Goal: Complete application form: Complete application form

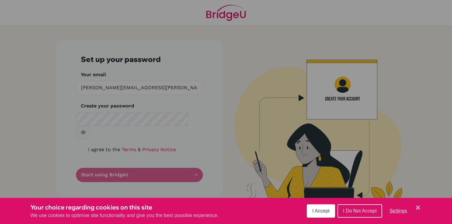
click at [102, 117] on div "Cookie Preferences" at bounding box center [226, 112] width 452 height 224
click at [359, 211] on span "I Do Not Accept" at bounding box center [360, 211] width 34 height 5
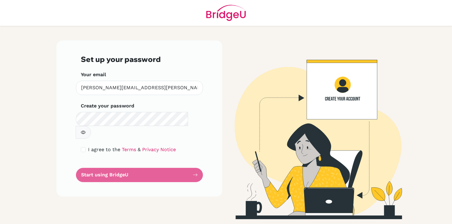
click at [114, 161] on form "Set up your password Your email [PERSON_NAME][EMAIL_ADDRESS][PERSON_NAME][DOMAI…" at bounding box center [139, 118] width 117 height 127
click at [105, 164] on form "Set up your password Your email [PERSON_NAME][EMAIL_ADDRESS][PERSON_NAME][DOMAI…" at bounding box center [139, 118] width 117 height 127
click at [246, 95] on img at bounding box center [313, 129] width 347 height 179
click at [335, 98] on img at bounding box center [313, 129] width 347 height 179
click at [328, 204] on img at bounding box center [313, 129] width 347 height 179
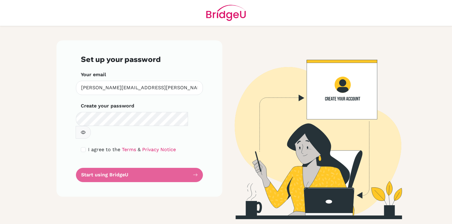
click at [111, 163] on form "Set up your password Your email [PERSON_NAME][EMAIL_ADDRESS][PERSON_NAME][DOMAI…" at bounding box center [139, 118] width 117 height 127
click at [85, 131] on icon "button" at bounding box center [83, 132] width 2 height 2
click at [84, 131] on icon "button" at bounding box center [83, 132] width 2 height 2
click at [113, 163] on form "Set up your password Your email [PERSON_NAME][EMAIL_ADDRESS][PERSON_NAME][DOMAI…" at bounding box center [139, 118] width 117 height 127
click at [82, 147] on input "checkbox" at bounding box center [83, 149] width 5 height 5
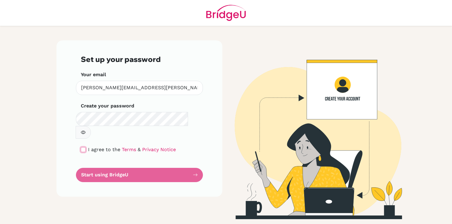
checkbox input "true"
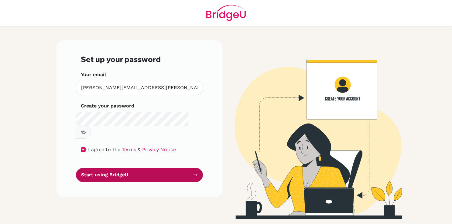
click at [114, 168] on button "Start using BridgeU" at bounding box center [139, 175] width 127 height 14
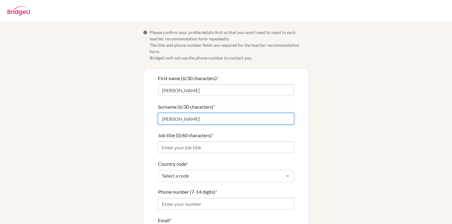
click at [180, 113] on input "Andrew" at bounding box center [226, 119] width 136 height 12
type input "A"
type input "Clissld"
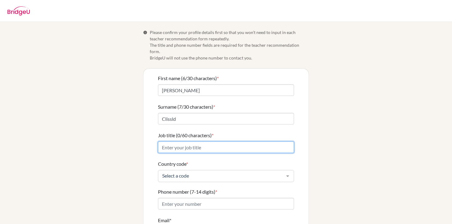
click at [177, 142] on input "Job title (0/60 characters) *" at bounding box center [226, 148] width 136 height 12
type input "Teacher"
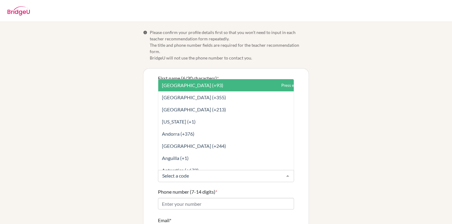
click at [287, 171] on div at bounding box center [288, 177] width 12 height 12
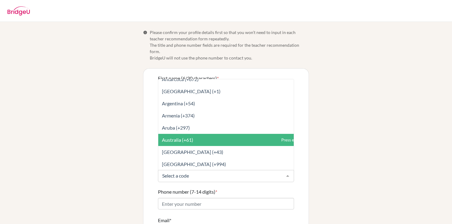
scroll to position [122, 0]
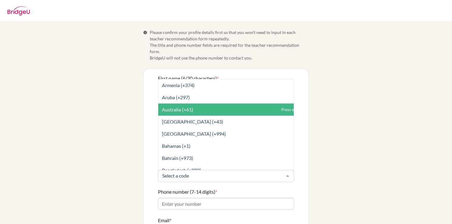
click at [181, 107] on span "Australia (+61)" at bounding box center [177, 110] width 31 height 6
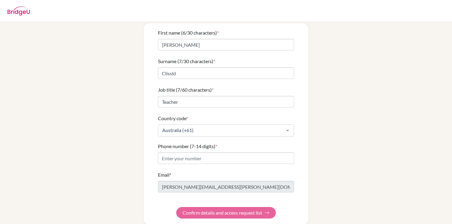
scroll to position [47, 0]
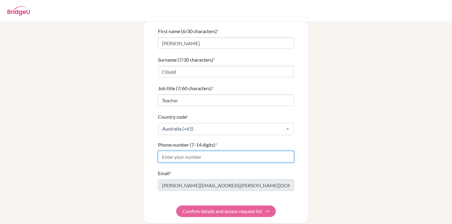
click at [167, 151] on input "Phone number (7-14 digits) *" at bounding box center [226, 157] width 136 height 12
type input "0261423200"
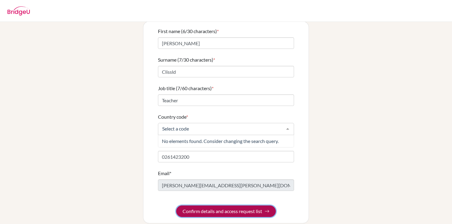
click at [223, 205] on form "First name (6/30 characters) * Andrew Surname (7/30 characters) * Clissld Job t…" at bounding box center [226, 123] width 136 height 190
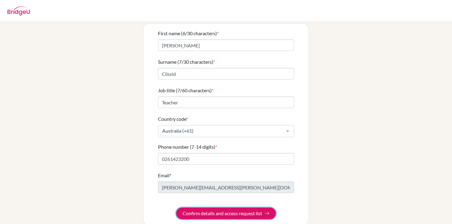
scroll to position [47, 0]
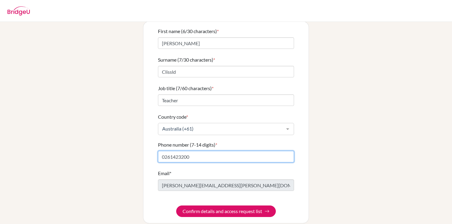
click at [191, 151] on input "0261423200" at bounding box center [226, 157] width 136 height 12
type input "0261423200"
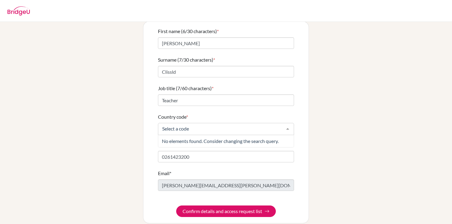
click at [287, 124] on div at bounding box center [288, 129] width 12 height 12
click at [140, 164] on div "Info Please confirm your profile details first so that you won’t need to input …" at bounding box center [226, 103] width 347 height 242
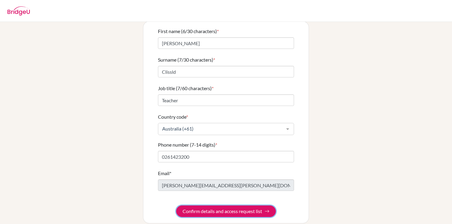
click at [215, 206] on button "Confirm details and access request list" at bounding box center [226, 212] width 100 height 12
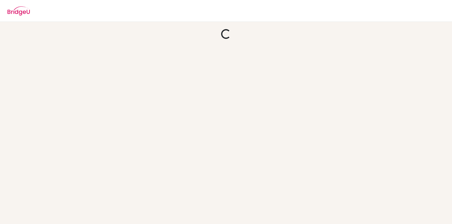
scroll to position [0, 0]
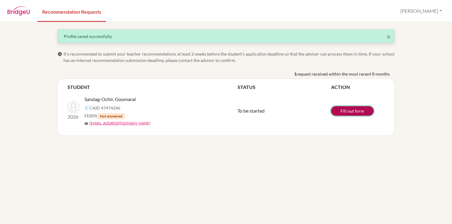
click at [349, 112] on link "Fill out form" at bounding box center [352, 110] width 43 height 9
